Goal: Information Seeking & Learning: Learn about a topic

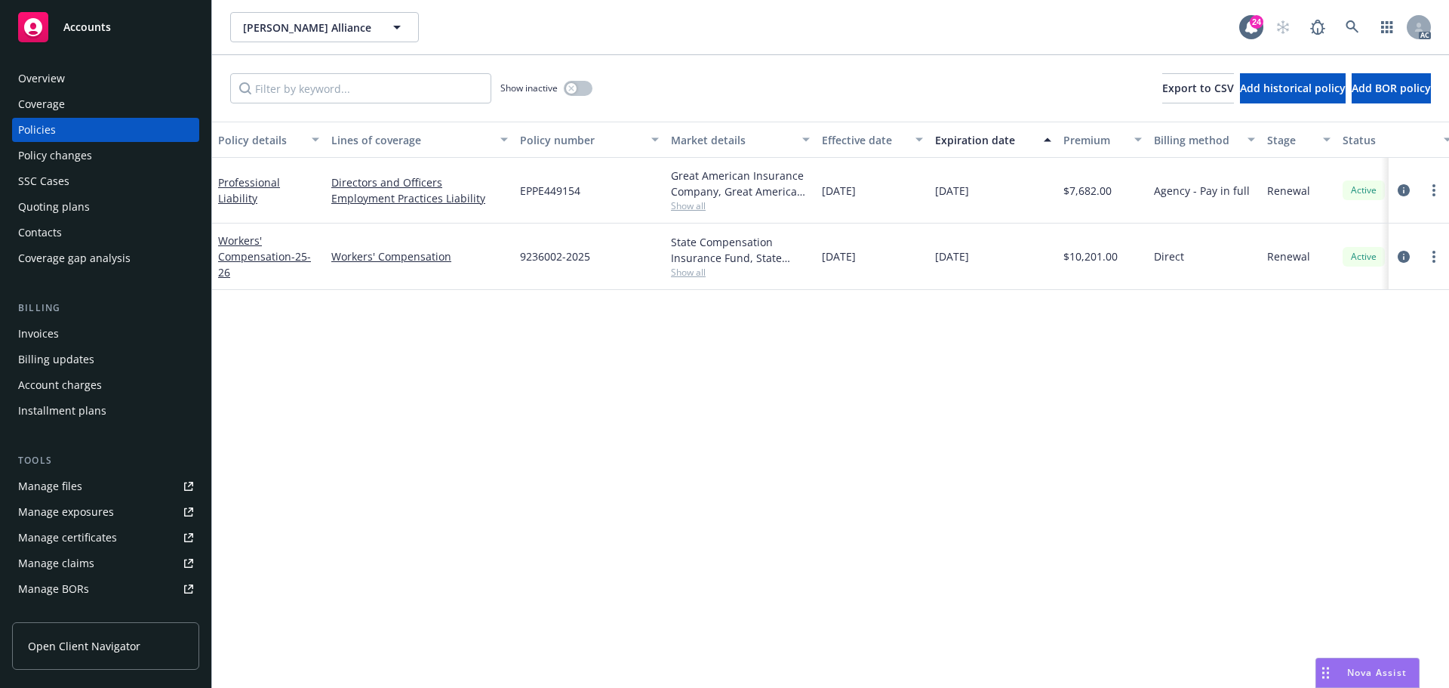
click at [251, 196] on link "Professional Liability" at bounding box center [249, 190] width 62 height 30
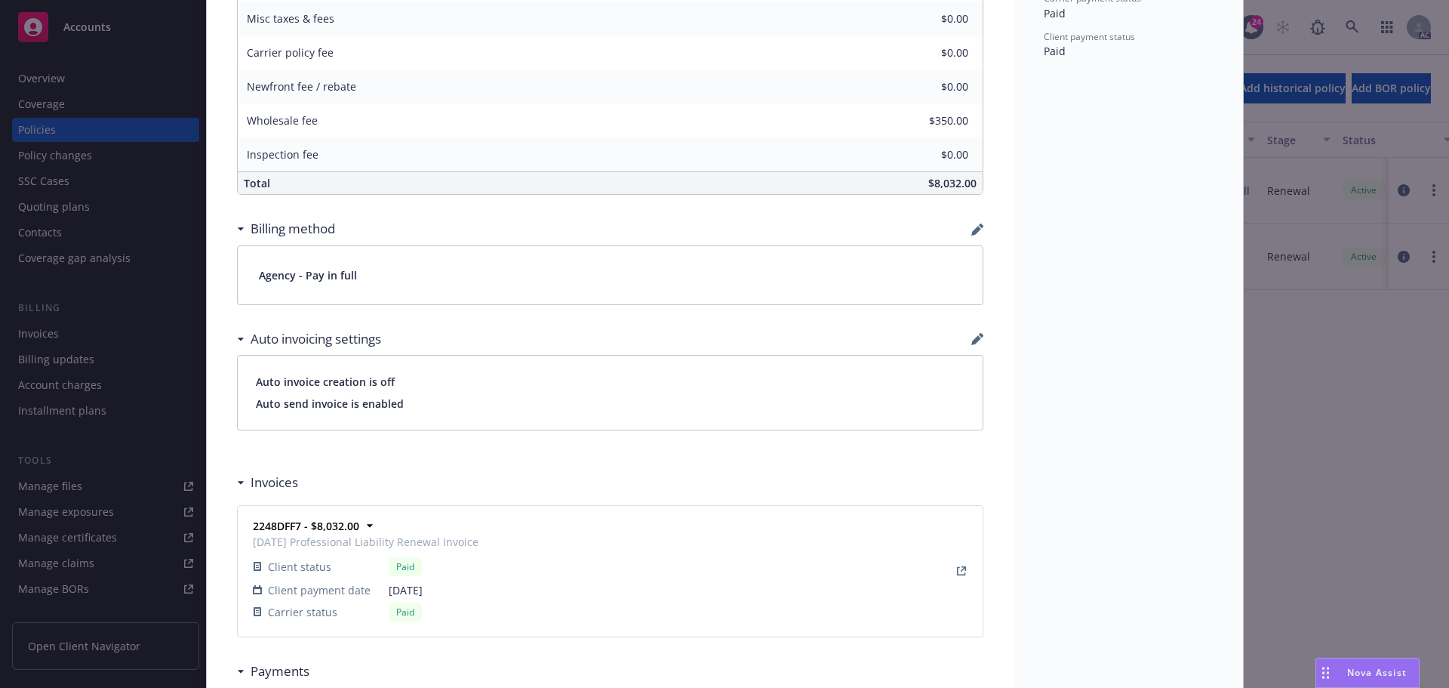
scroll to position [830, 0]
